Goal: Transaction & Acquisition: Purchase product/service

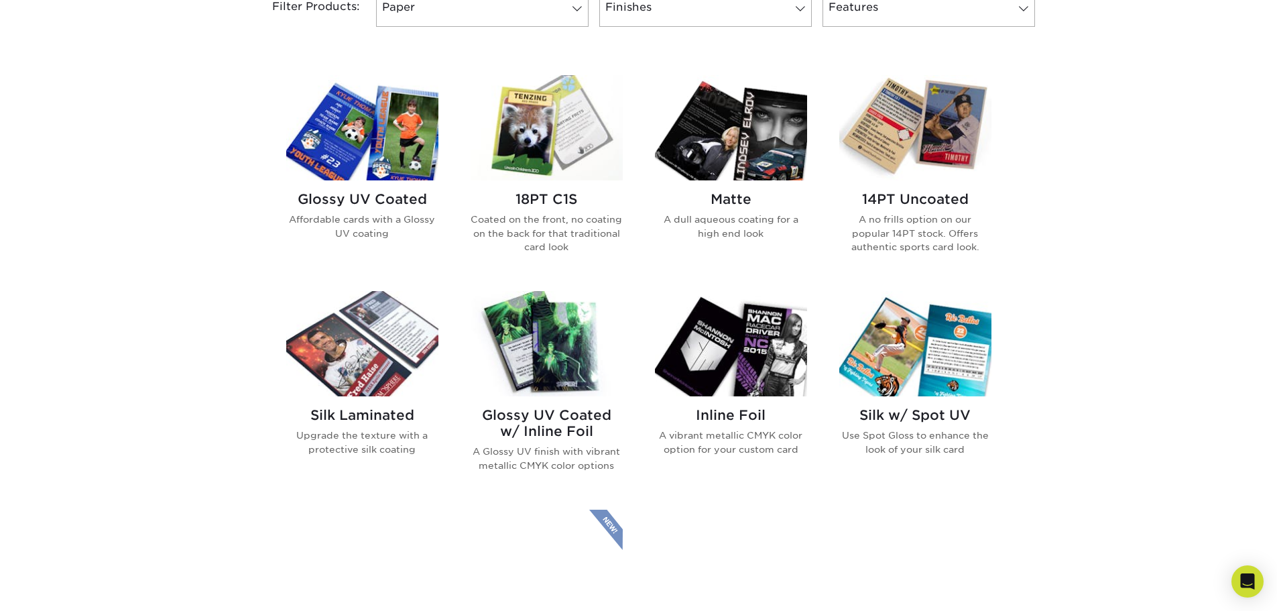
scroll to position [604, 0]
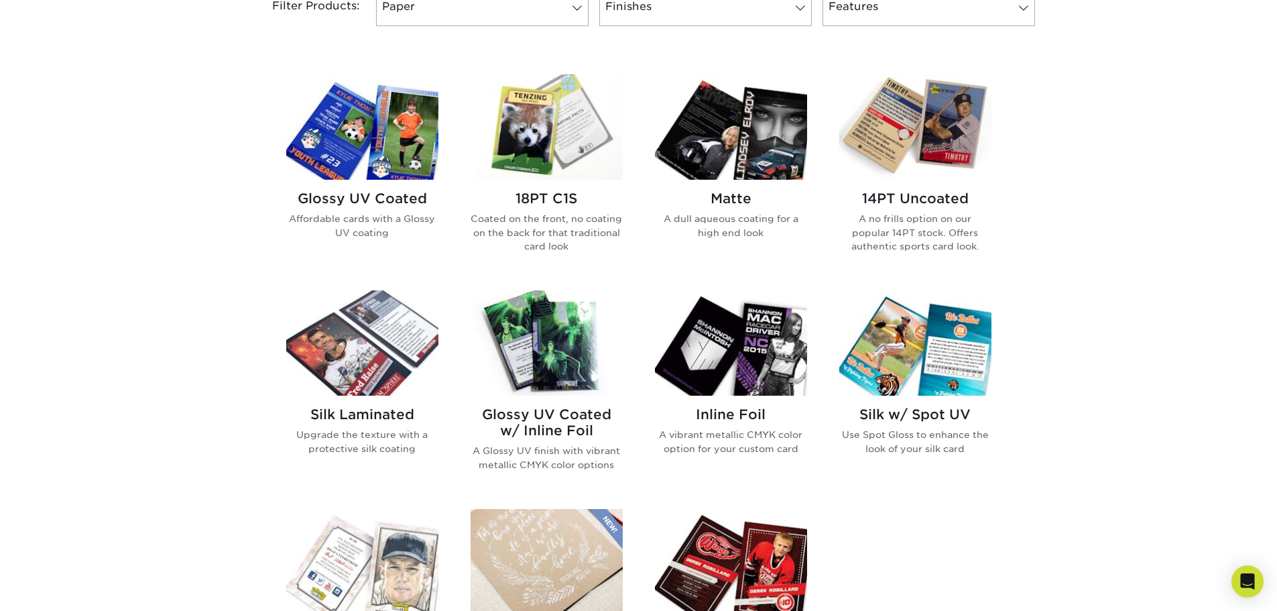
click at [376, 197] on h2 "Glossy UV Coated" at bounding box center [362, 198] width 152 height 16
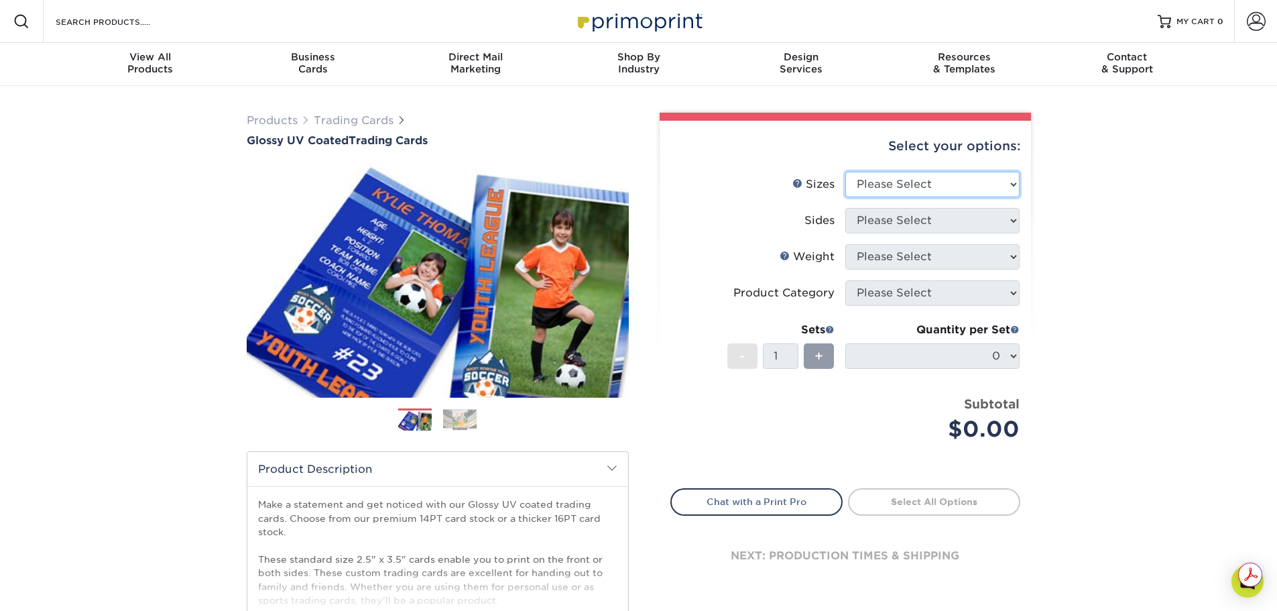
click at [900, 184] on select "Please Select 2.5" x 3.5"" at bounding box center [933, 184] width 174 height 25
select select "2.50x3.50"
click at [846, 172] on select "Please Select 2.5" x 3.5"" at bounding box center [933, 184] width 174 height 25
click at [919, 217] on select "Please Select Print Both Sides Print Front Only" at bounding box center [933, 220] width 174 height 25
select select "13abbda7-1d64-4f25-8bb2-c179b224825d"
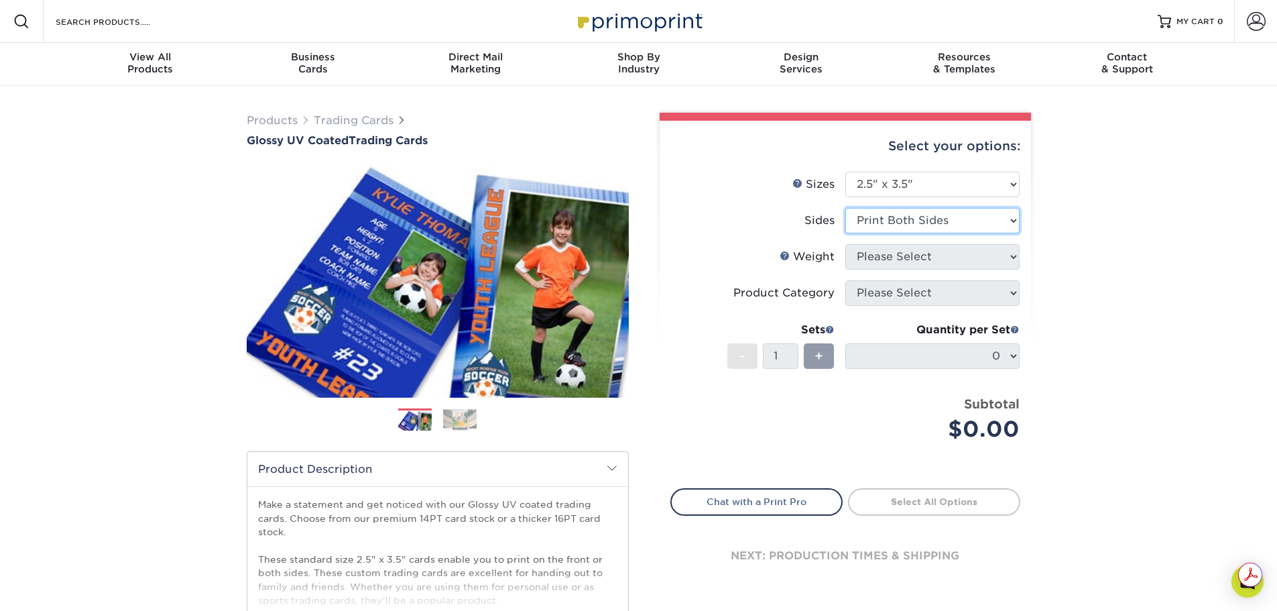
click at [846, 208] on select "Please Select Print Both Sides Print Front Only" at bounding box center [933, 220] width 174 height 25
click at [886, 261] on select "Please Select 16PT 14PT 18PT C1S" at bounding box center [933, 256] width 174 height 25
click at [846, 244] on select "Please Select 16PT 14PT 18PT C1S" at bounding box center [933, 256] width 174 height 25
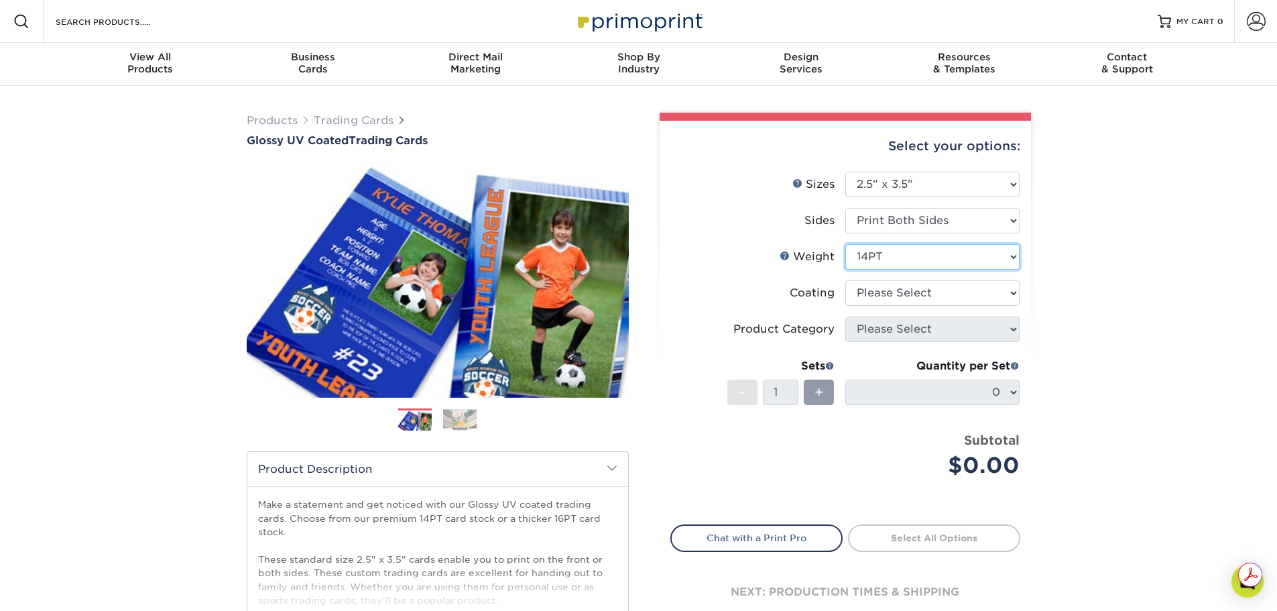
click at [886, 264] on select "Please Select 16PT 14PT 18PT C1S" at bounding box center [933, 256] width 174 height 25
select select "16PT"
click at [846, 244] on select "Please Select 16PT 14PT 18PT C1S" at bounding box center [933, 256] width 174 height 25
click at [897, 291] on select at bounding box center [933, 292] width 174 height 25
select select "ae367451-b2b8-45df-a344-0f05b6a12993"
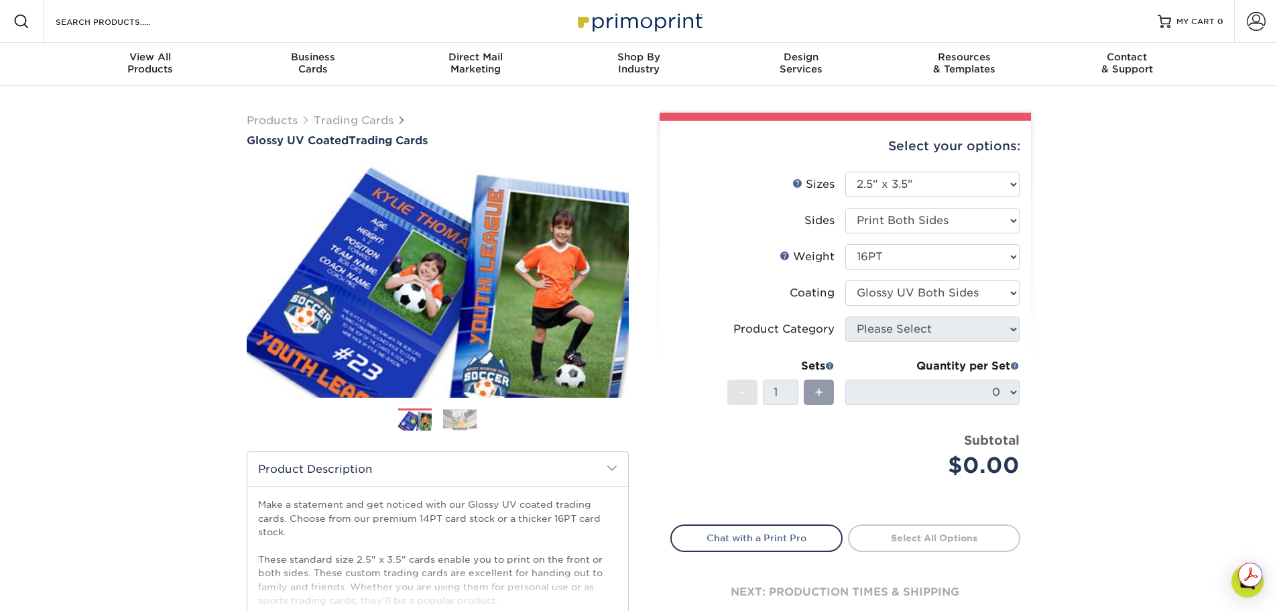
click at [846, 280] on select at bounding box center [933, 292] width 174 height 25
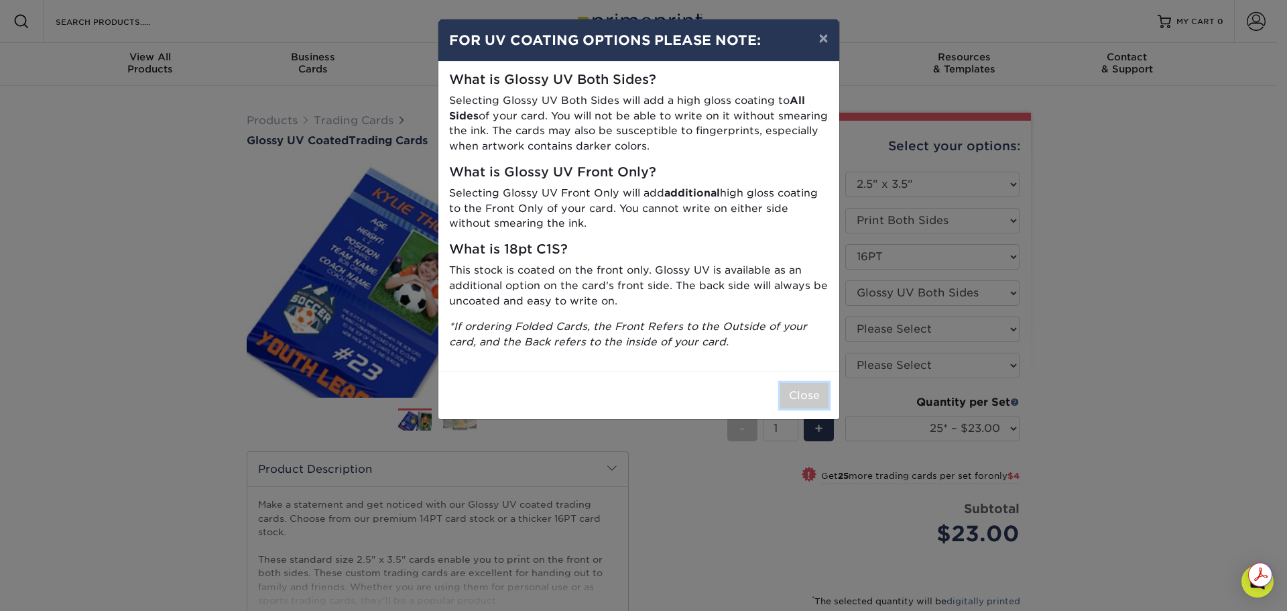
click at [807, 386] on button "Close" at bounding box center [805, 395] width 48 height 25
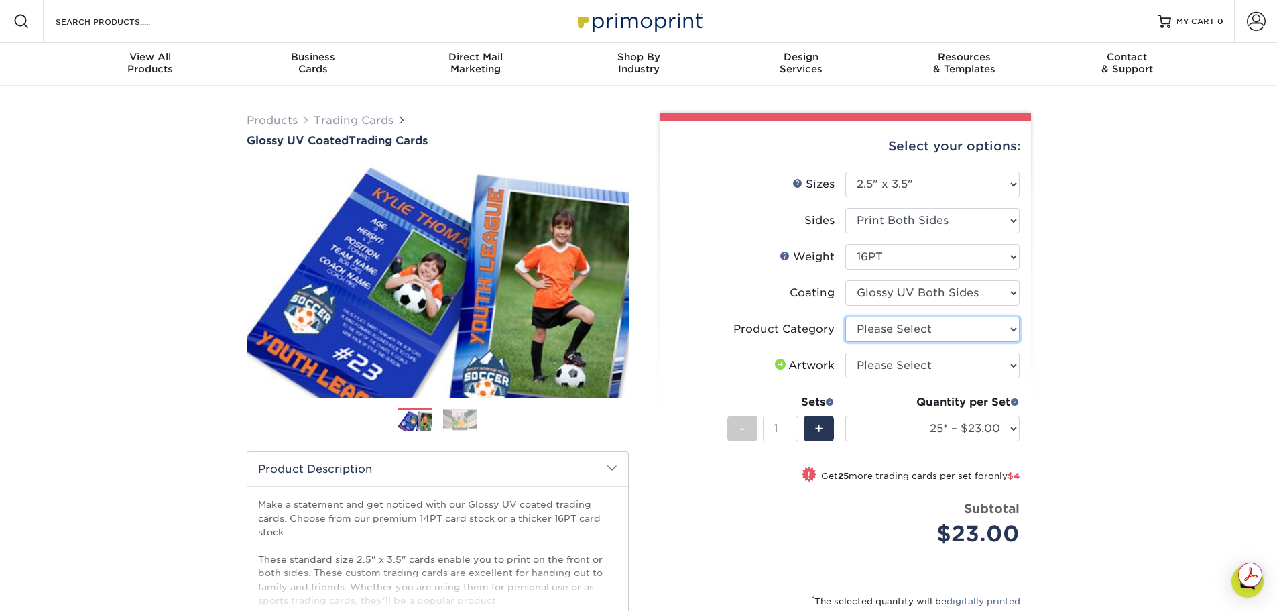
click at [907, 331] on select "Please Select Trading Cards" at bounding box center [933, 329] width 174 height 25
select select "c2f9bce9-36c2-409d-b101-c29d9d031e18"
click at [846, 317] on select "Please Select Trading Cards" at bounding box center [933, 329] width 174 height 25
click at [917, 357] on select "Please Select I will upload files I need a design - $100" at bounding box center [933, 365] width 174 height 25
click at [1129, 346] on div "Products Trading Cards Glossy UV Coated Trading Cards Previous Next /" at bounding box center [638, 444] width 1277 height 716
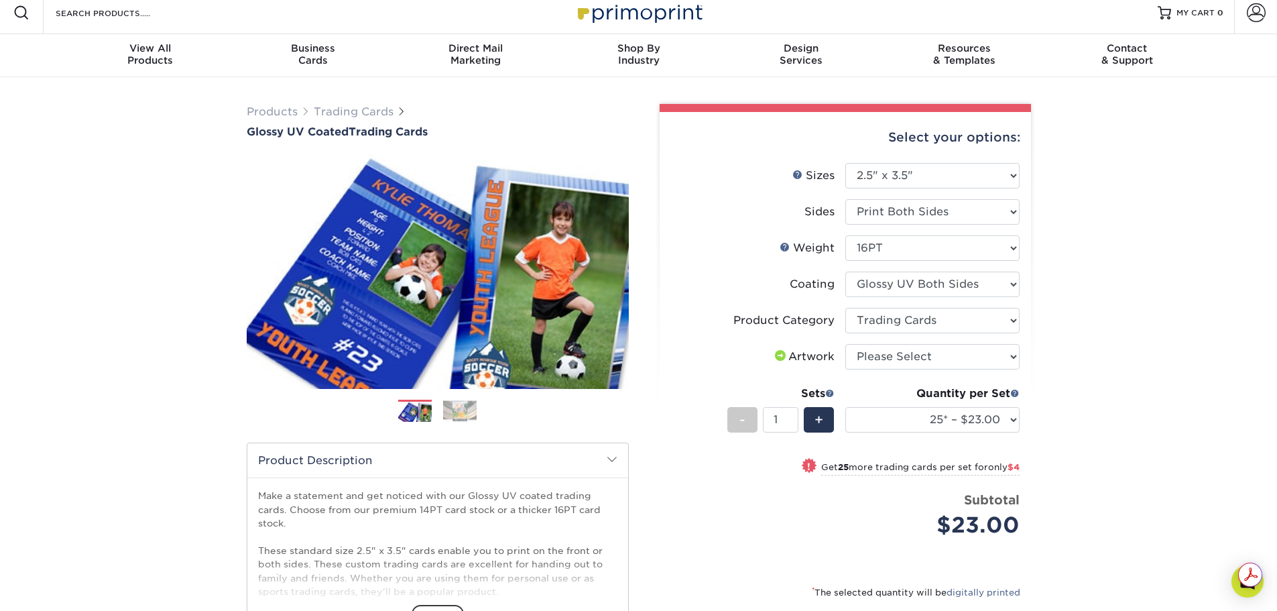
scroll to position [268, 0]
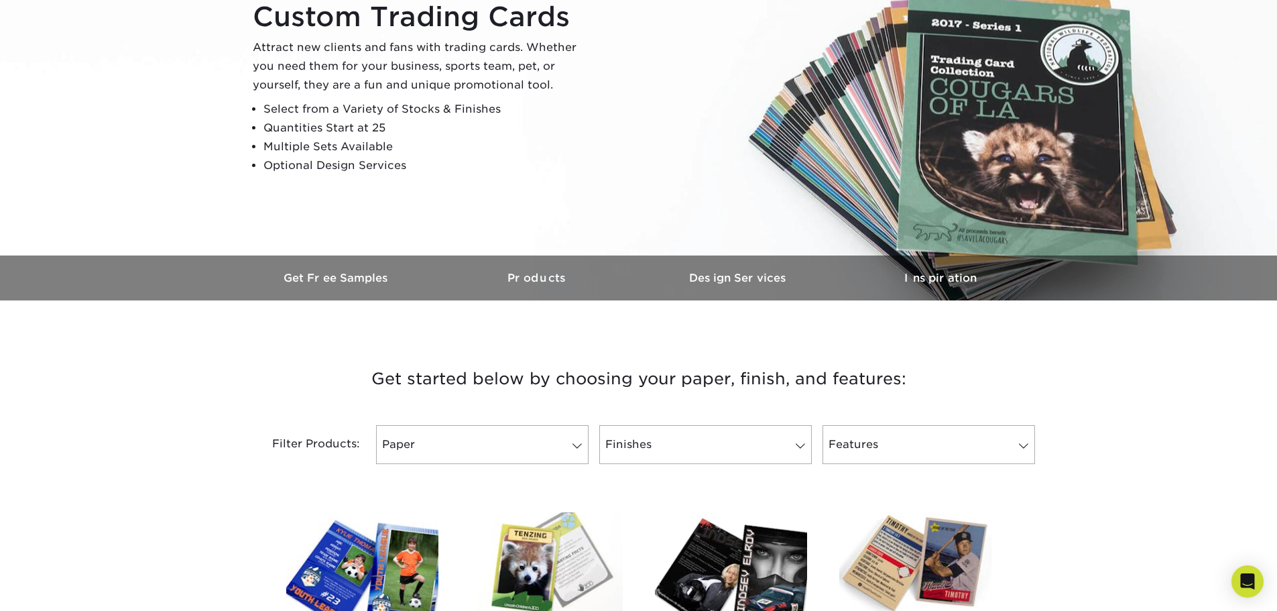
scroll to position [469, 0]
